Goal: Task Accomplishment & Management: Complete application form

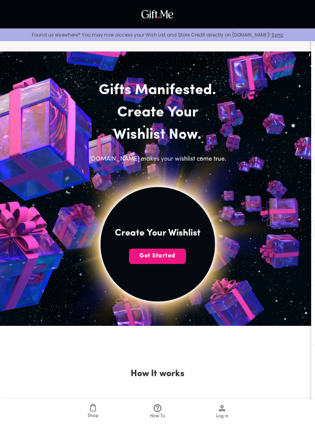
click at [166, 254] on span "Get Started" at bounding box center [157, 256] width 57 height 8
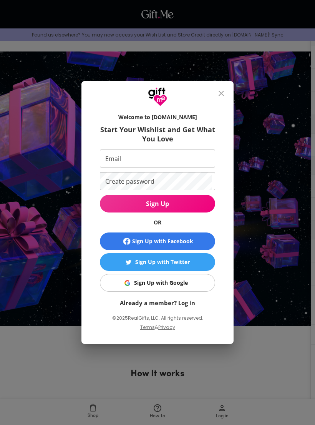
click at [219, 96] on icon "close" at bounding box center [221, 93] width 5 height 5
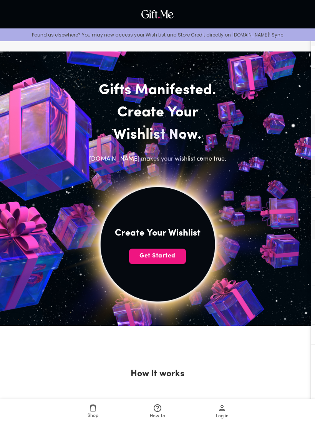
click at [168, 255] on span "Get Started" at bounding box center [157, 256] width 57 height 8
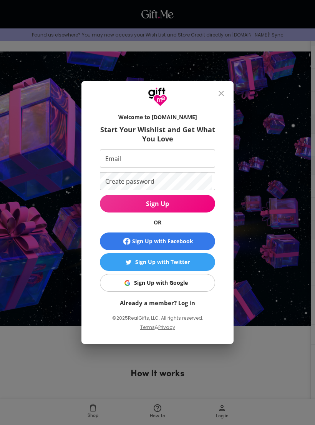
click at [226, 88] on button "close" at bounding box center [221, 93] width 18 height 18
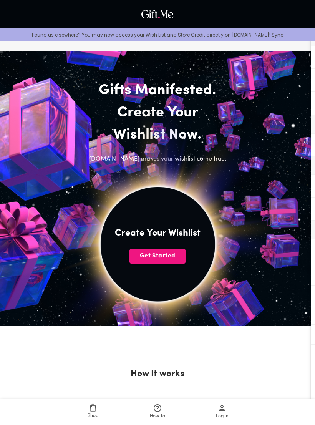
click at [173, 250] on button "Get Started" at bounding box center [157, 256] width 57 height 15
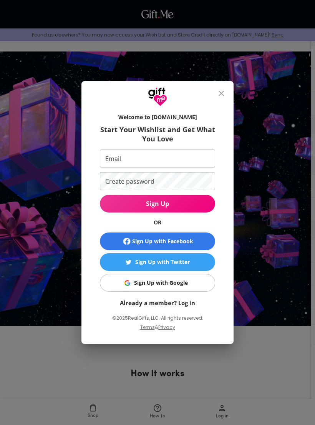
click at [198, 238] on span "Sign Up with Facebook" at bounding box center [157, 241] width 109 height 9
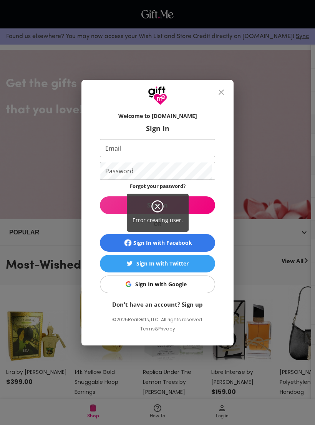
click at [199, 284] on div "Error creating user." at bounding box center [157, 212] width 315 height 425
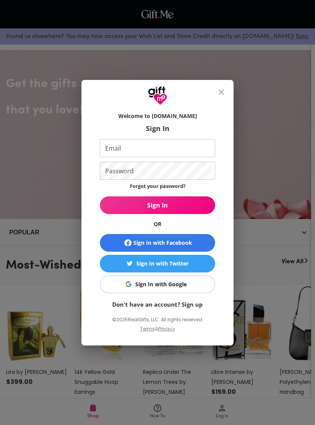
click at [192, 284] on span "Sign In with Google" at bounding box center [156, 284] width 106 height 8
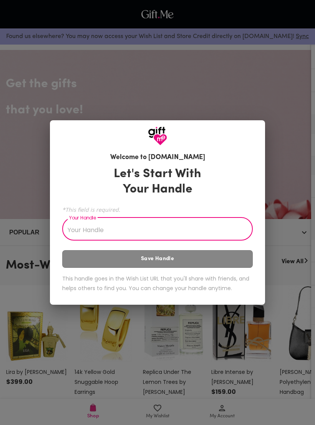
click at [274, 106] on div "Welcome to Gift.me Let's Start With Your Handle *This field is required. Your H…" at bounding box center [157, 212] width 315 height 425
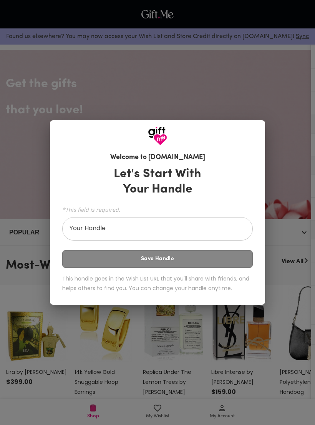
click at [196, 238] on input "Your Handle" at bounding box center [153, 230] width 182 height 22
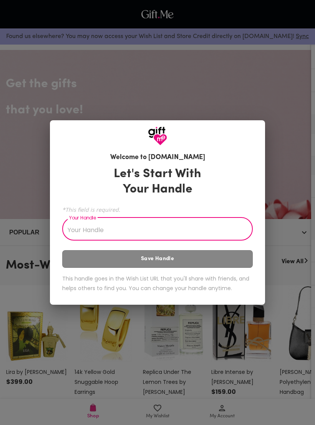
click at [253, 152] on div "Welcome to Gift.me Let's Start With Your Handle *This field is required. Your H…" at bounding box center [157, 225] width 215 height 159
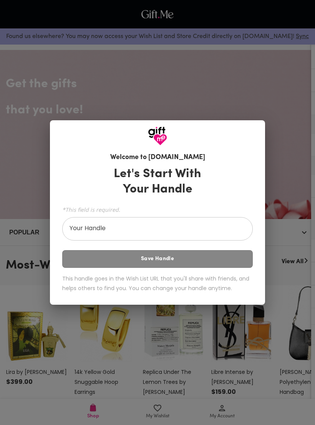
click at [199, 233] on input "Your Handle" at bounding box center [153, 230] width 182 height 22
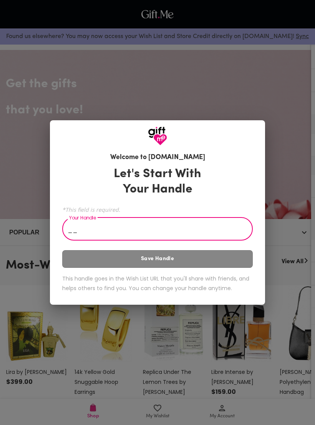
type input "_"
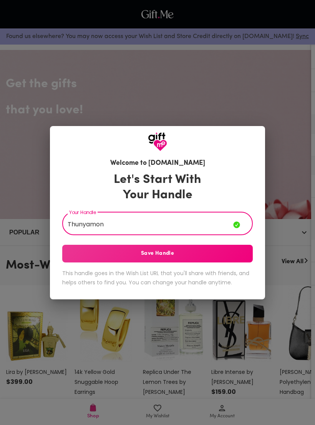
type input "Thunyamon"
click at [236, 257] on span "Save Handle" at bounding box center [157, 253] width 191 height 8
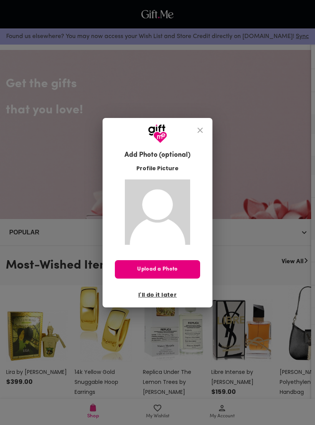
click at [163, 296] on span "I'll do it later" at bounding box center [157, 294] width 38 height 8
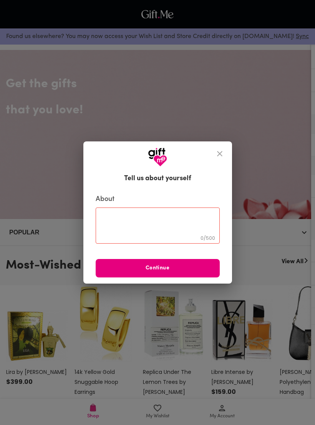
click at [213, 146] on button "close" at bounding box center [220, 153] width 18 height 18
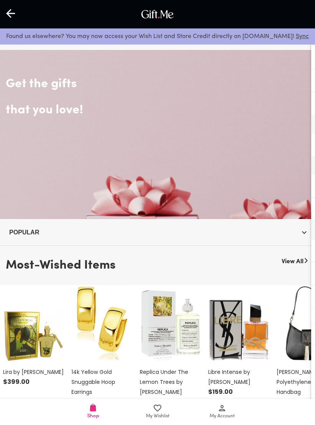
click at [222, 408] on icon at bounding box center [221, 407] width 9 height 9
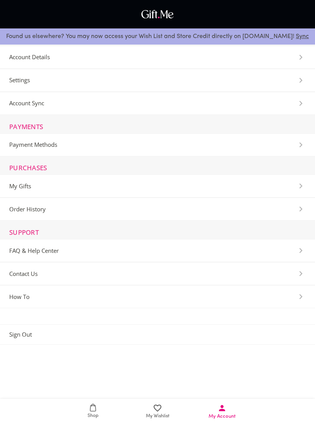
click at [162, 407] on icon at bounding box center [157, 407] width 9 height 9
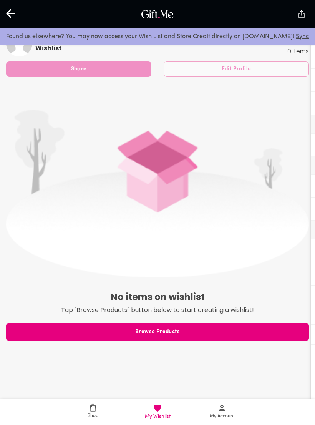
click at [237, 333] on span "Browse Products" at bounding box center [157, 332] width 303 height 8
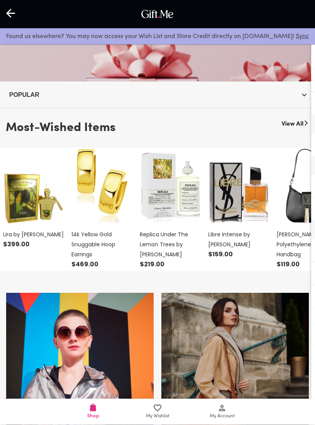
scroll to position [128, 0]
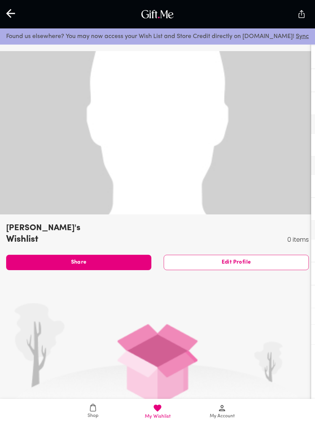
click at [17, 19] on div at bounding box center [11, 14] width 22 height 24
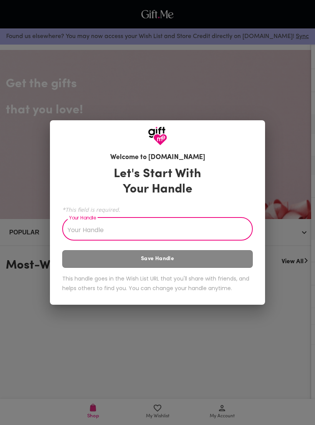
click at [65, 4] on div "Welcome to Gift.me Let's Start With Your Handle *This field is required. Your H…" at bounding box center [157, 212] width 315 height 425
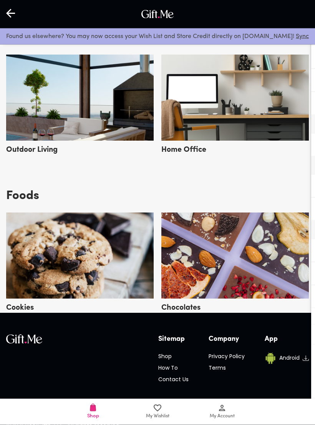
scroll to position [1955, 0]
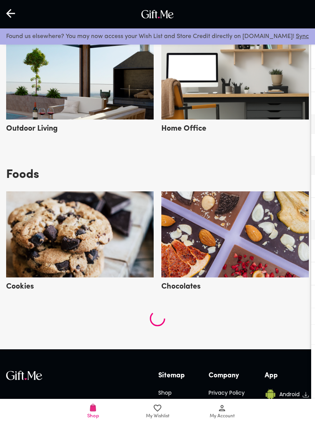
click at [218, 413] on icon at bounding box center [221, 407] width 9 height 9
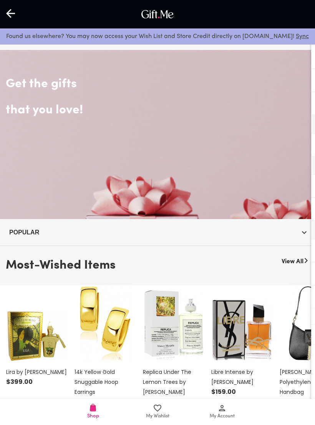
click at [15, 14] on icon at bounding box center [11, 13] width 10 height 10
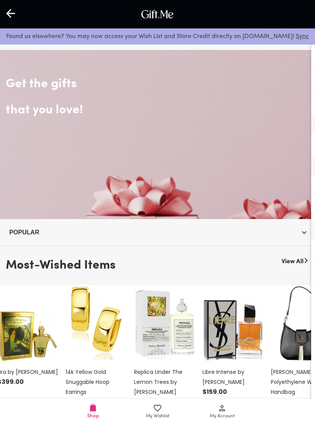
click at [13, 12] on icon at bounding box center [11, 13] width 10 height 10
